Goal: Manage account settings

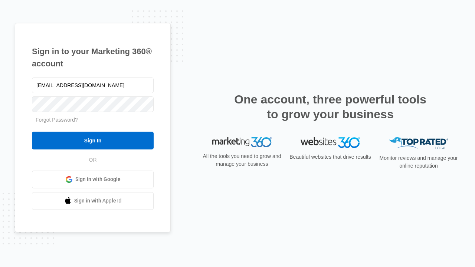
type input "[EMAIL_ADDRESS][DOMAIN_NAME]"
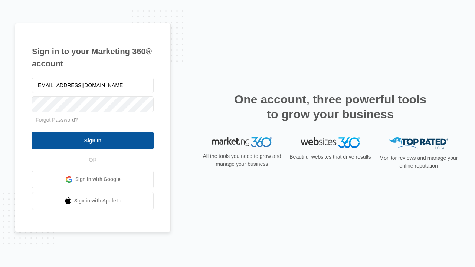
click at [93, 140] on input "Sign In" at bounding box center [93, 141] width 122 height 18
